Goal: Task Accomplishment & Management: Complete application form

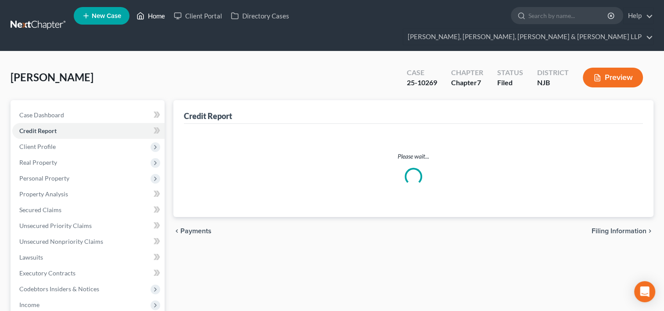
click at [155, 18] on link "Home" at bounding box center [150, 16] width 37 height 16
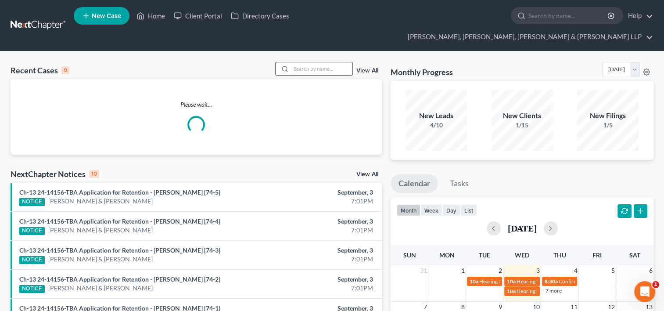
click at [328, 62] on input "search" at bounding box center [321, 68] width 61 height 13
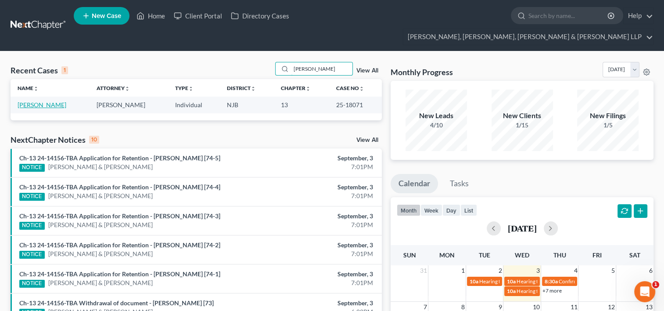
type input "[PERSON_NAME]"
click at [44, 101] on link "[PERSON_NAME]" at bounding box center [42, 104] width 49 height 7
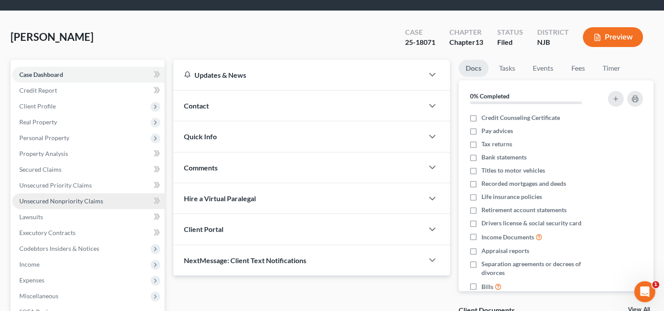
scroll to position [88, 0]
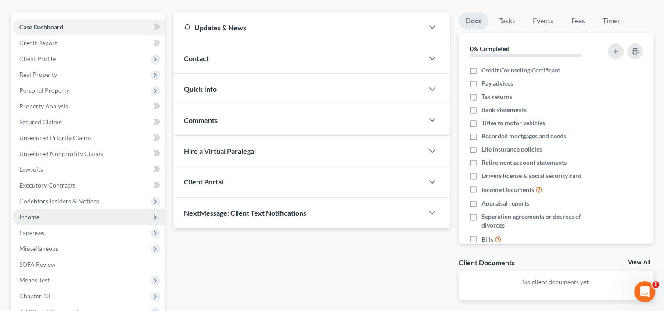
click at [44, 209] on span "Income" at bounding box center [88, 217] width 152 height 16
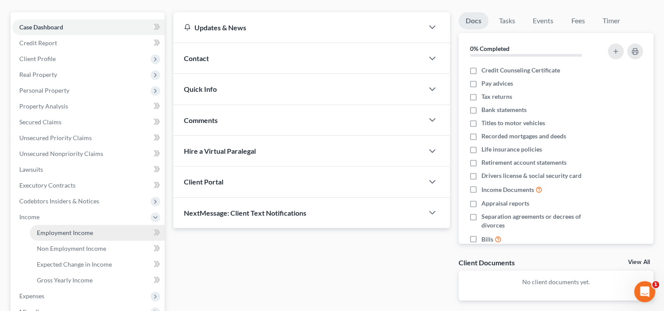
click at [71, 229] on span "Employment Income" at bounding box center [65, 232] width 56 height 7
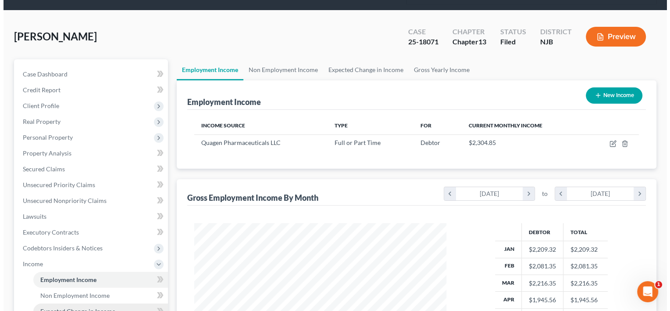
scroll to position [88, 0]
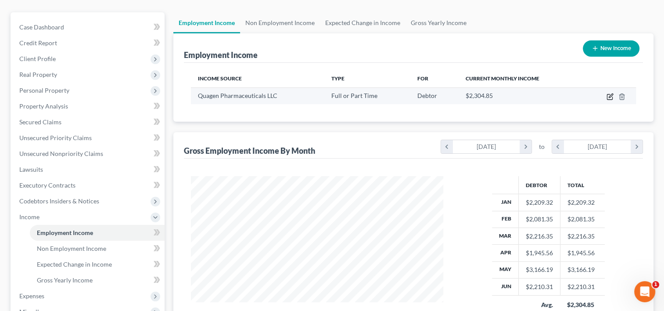
click at [611, 93] on icon "button" at bounding box center [609, 96] width 7 height 7
select select "0"
select select "33"
select select "2"
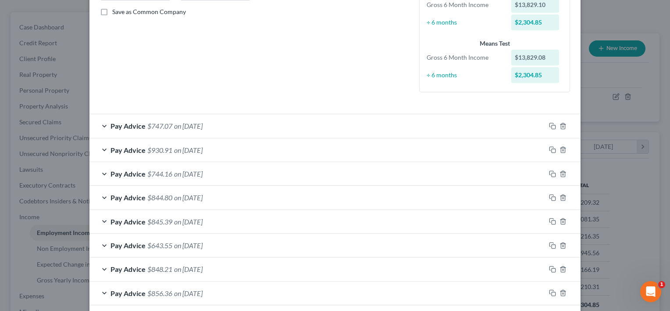
scroll to position [132, 0]
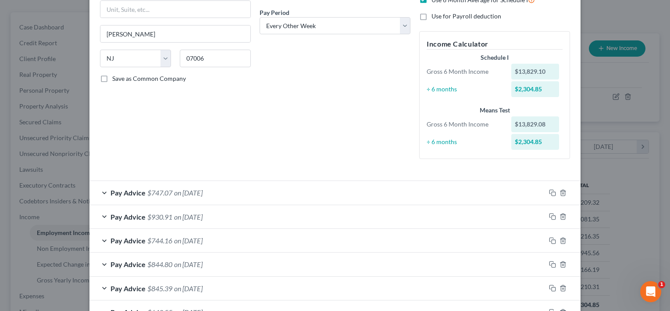
click at [260, 145] on div "Debtor Spouse Occupation Packer Length of Employment 2 years No Longer Employed…" at bounding box center [335, 37] width 160 height 257
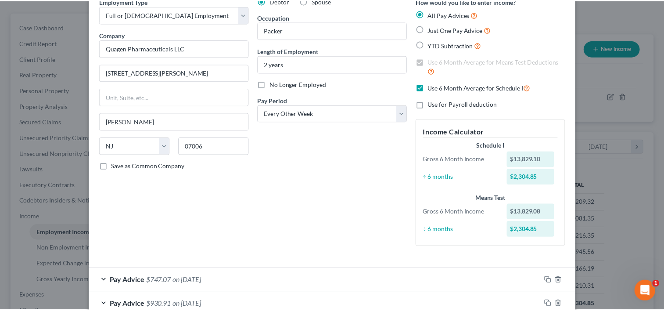
scroll to position [0, 0]
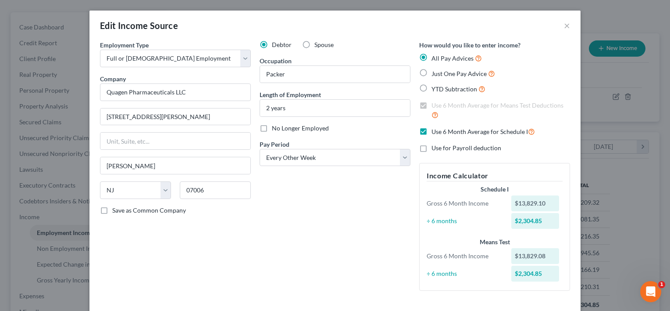
click at [358, 28] on div "Edit Income Source ×" at bounding box center [334, 26] width 491 height 30
click at [564, 23] on button "×" at bounding box center [567, 25] width 6 height 11
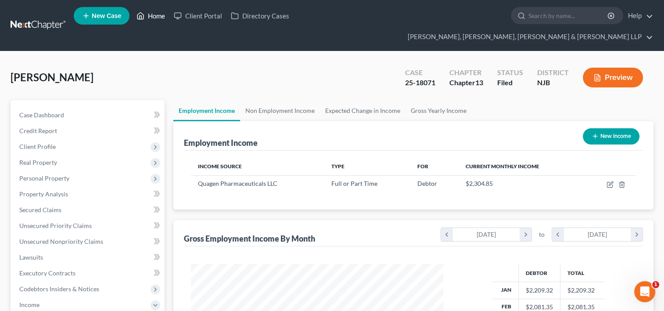
click at [158, 16] on link "Home" at bounding box center [150, 16] width 37 height 16
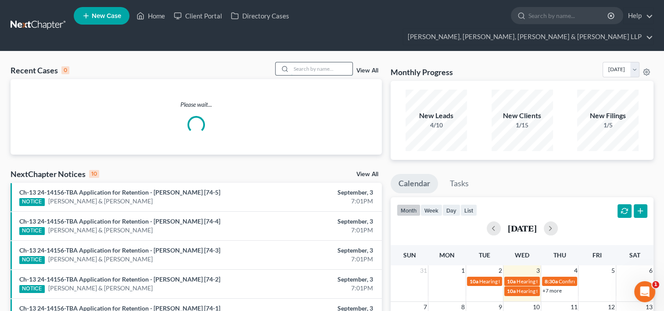
click at [314, 62] on input "search" at bounding box center [321, 68] width 61 height 13
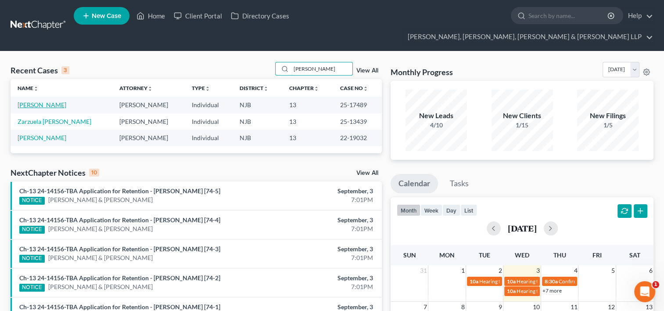
type input "[PERSON_NAME]"
click at [42, 101] on link "[PERSON_NAME]" at bounding box center [42, 104] width 49 height 7
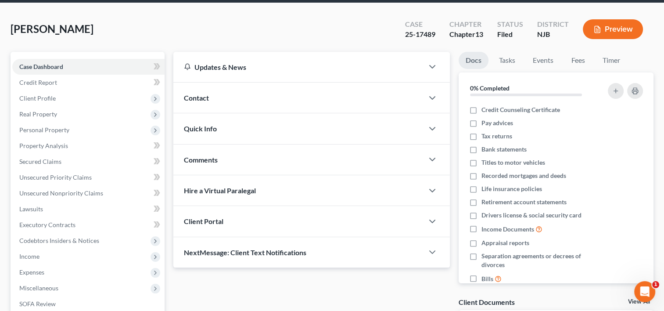
scroll to position [148, 0]
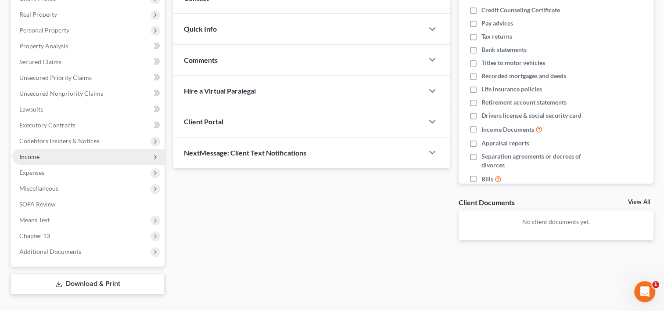
click at [33, 153] on span "Income" at bounding box center [29, 156] width 20 height 7
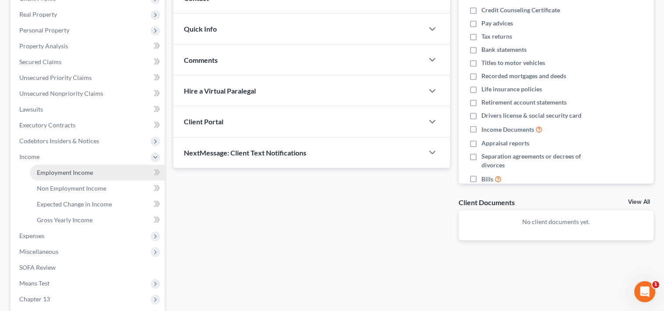
click at [80, 168] on span "Employment Income" at bounding box center [65, 171] width 56 height 7
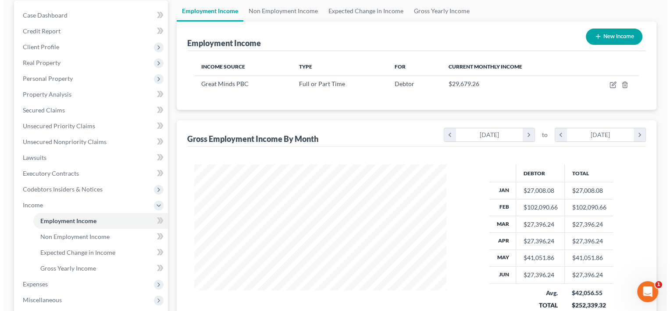
scroll to position [44, 0]
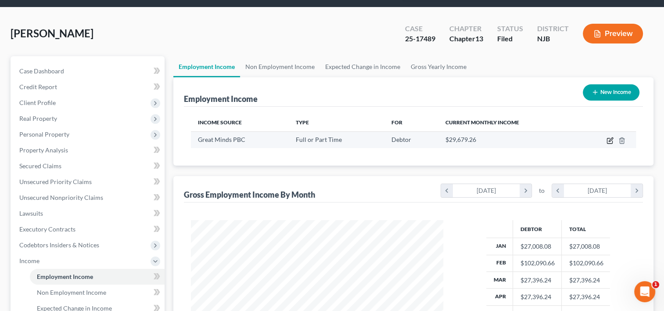
click at [609, 137] on icon "button" at bounding box center [609, 140] width 7 height 7
select select "0"
select select "8"
select select "2"
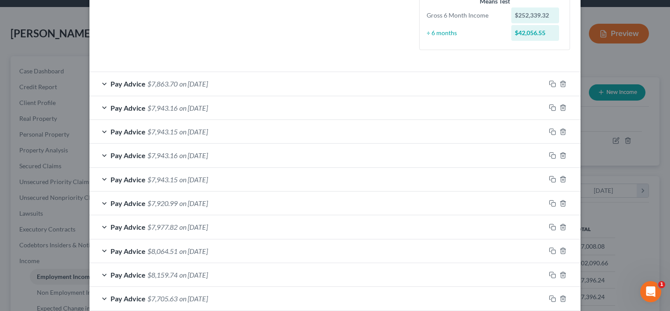
scroll to position [263, 0]
